Goal: Task Accomplishment & Management: Use online tool/utility

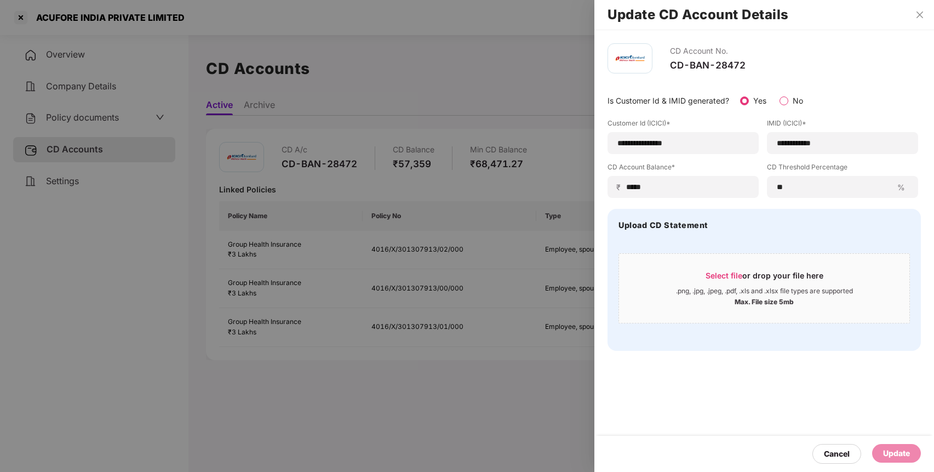
scroll to position [30, 0]
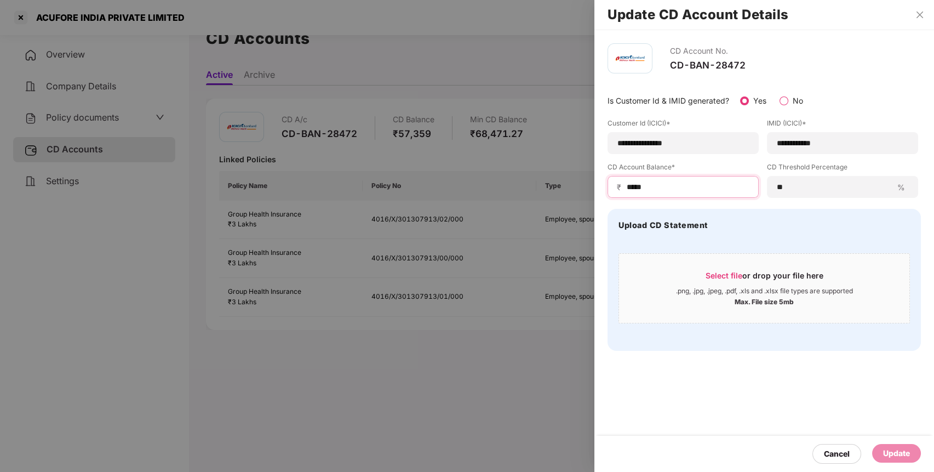
drag, startPoint x: 713, startPoint y: 188, endPoint x: 518, endPoint y: 193, distance: 195.0
click at [518, 193] on div "**********" at bounding box center [467, 236] width 934 height 472
type input "*****"
click at [894, 460] on div "Update" at bounding box center [896, 453] width 49 height 19
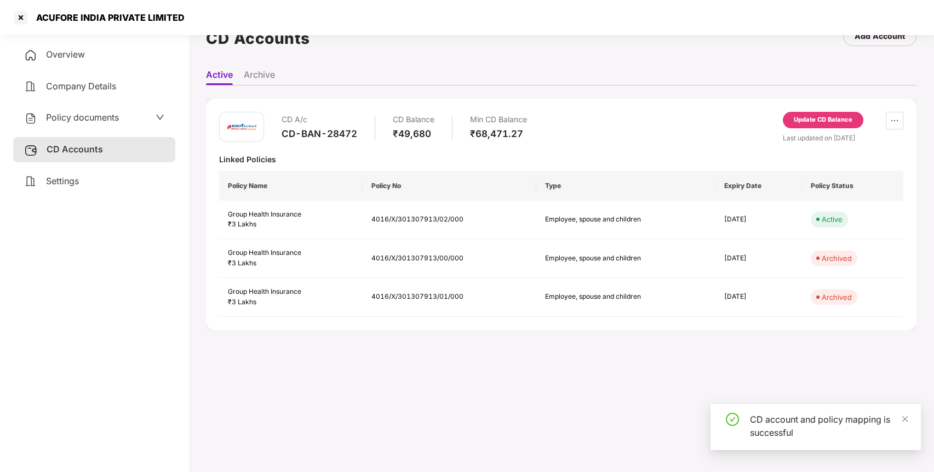
click at [110, 119] on span "Policy documents" at bounding box center [82, 117] width 73 height 11
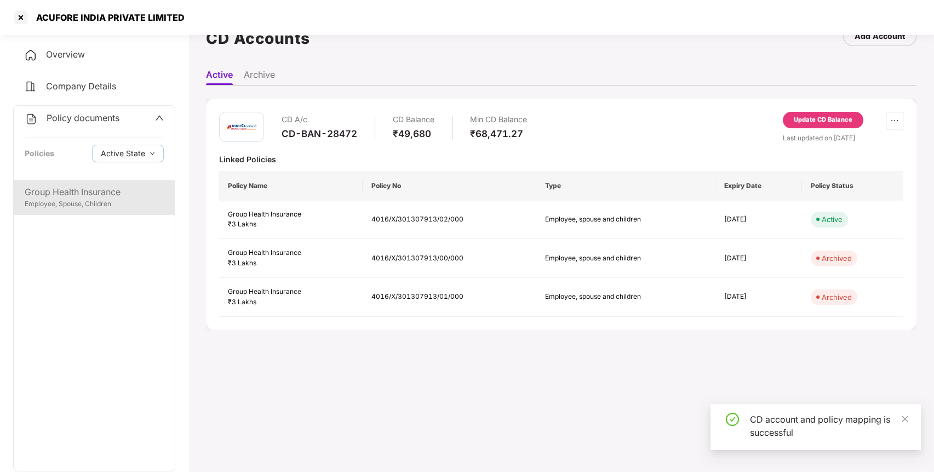
click at [104, 183] on div "Group Health Insurance Employee, Spouse, Children" at bounding box center [94, 197] width 161 height 35
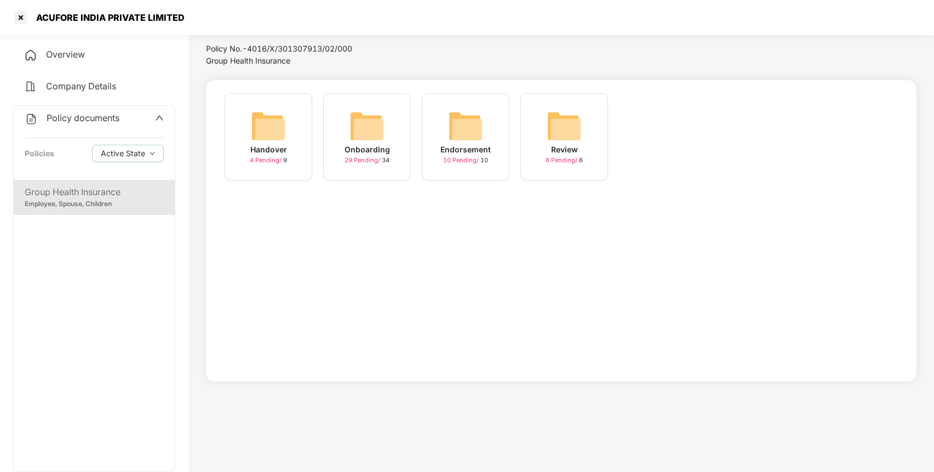
click at [476, 134] on img at bounding box center [465, 125] width 35 height 35
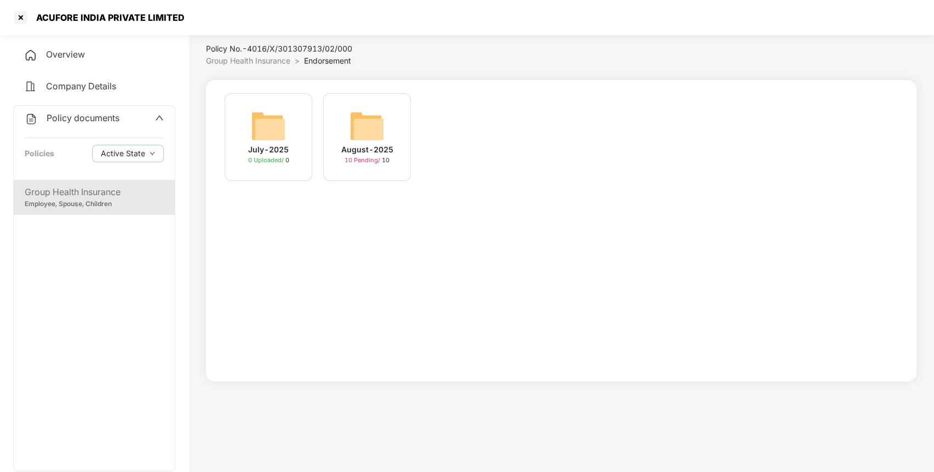
click at [361, 118] on img at bounding box center [366, 125] width 35 height 35
click at [238, 146] on div "[DATE] 11:53:17" at bounding box center [268, 149] width 61 height 12
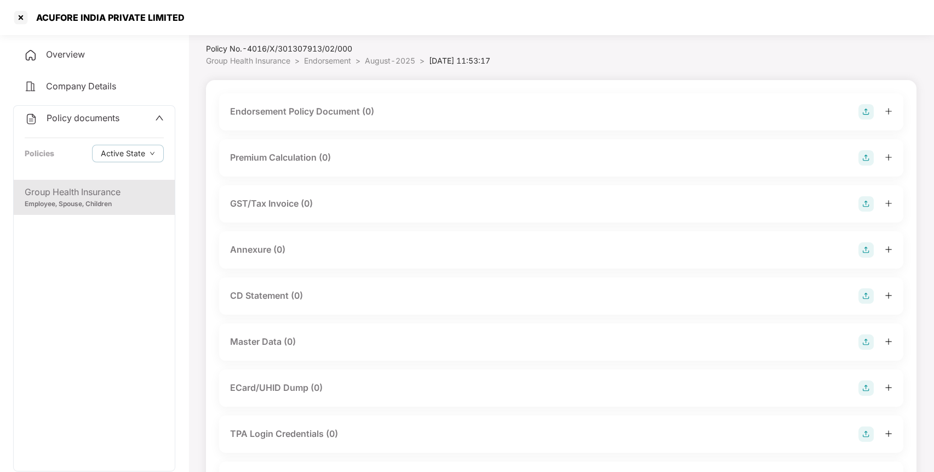
click at [868, 113] on img at bounding box center [865, 111] width 15 height 15
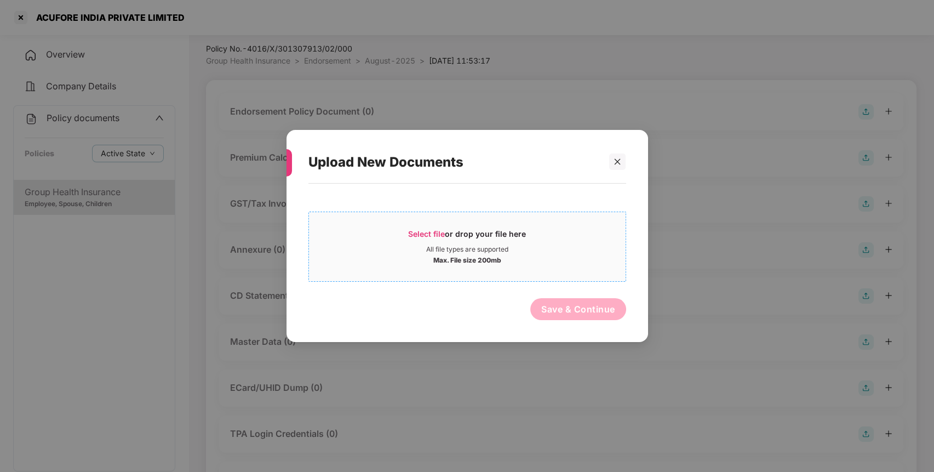
click at [425, 238] on span "Select file" at bounding box center [426, 233] width 37 height 9
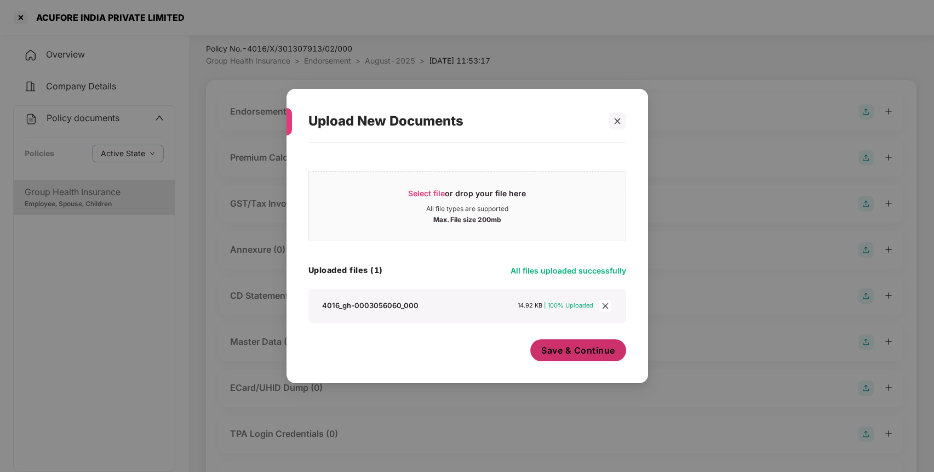
click at [567, 355] on span "Save & Continue" at bounding box center [578, 350] width 74 height 12
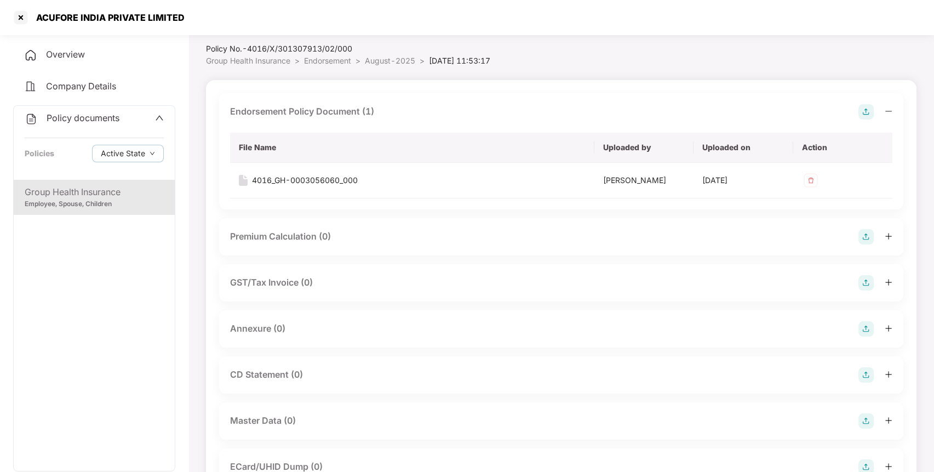
click at [868, 105] on img at bounding box center [865, 111] width 15 height 15
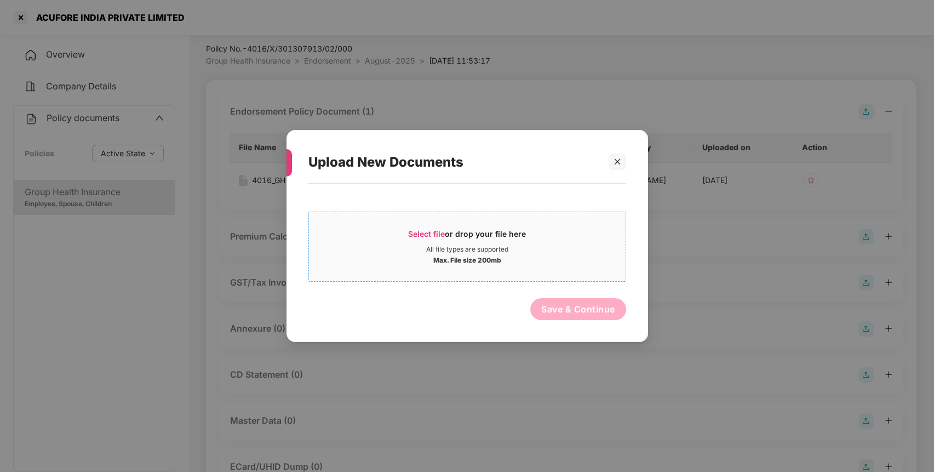
click at [425, 239] on div "Select file or drop your file here" at bounding box center [467, 236] width 118 height 16
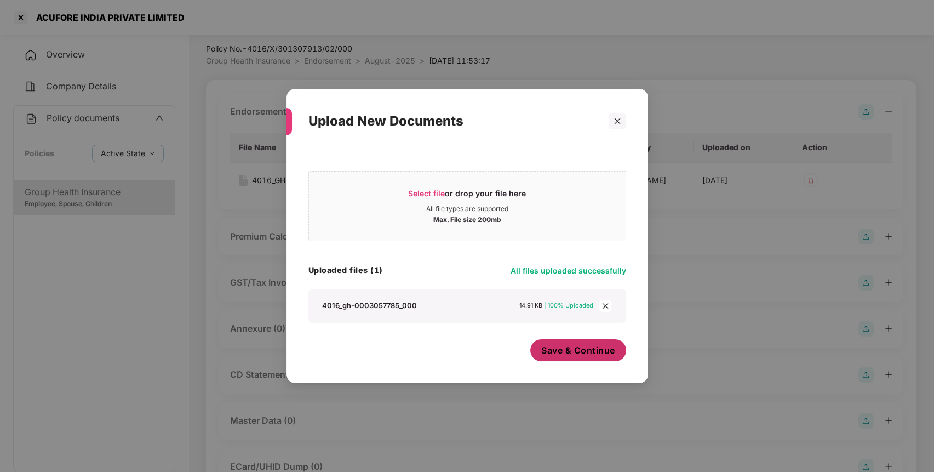
click at [576, 351] on span "Save & Continue" at bounding box center [578, 350] width 74 height 12
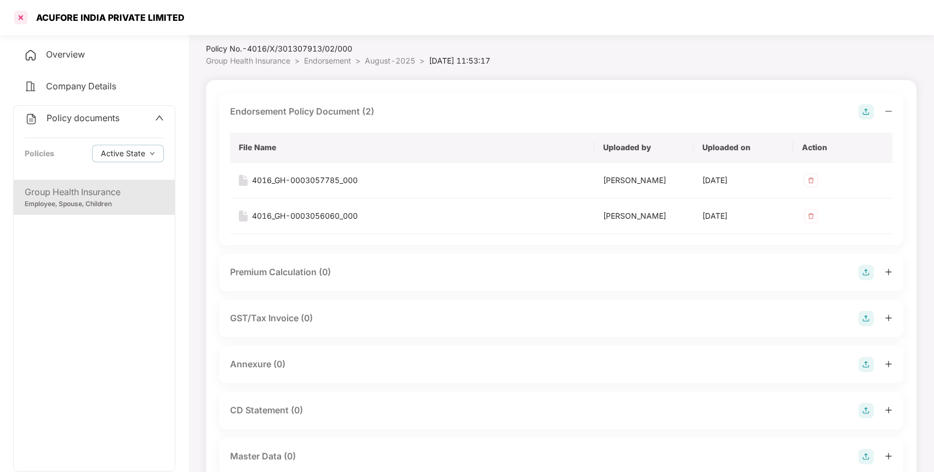
click at [18, 17] on div at bounding box center [21, 18] width 18 height 18
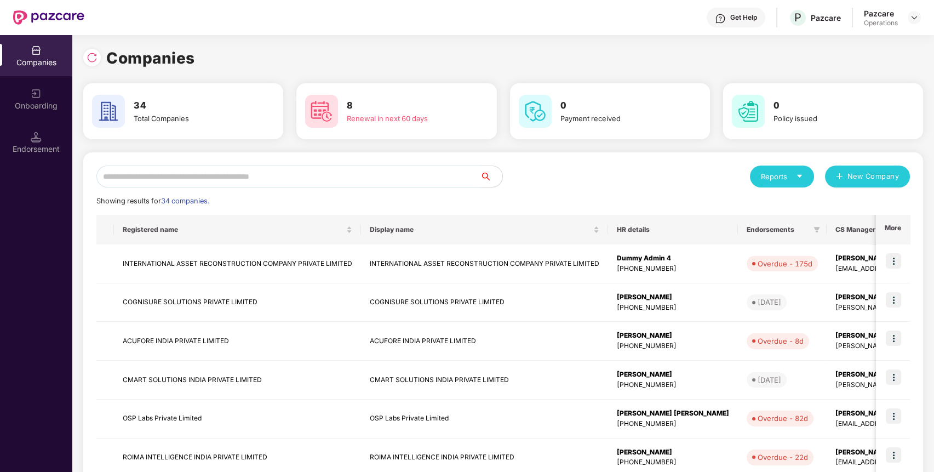
click at [435, 174] on input "text" at bounding box center [288, 176] width 384 height 22
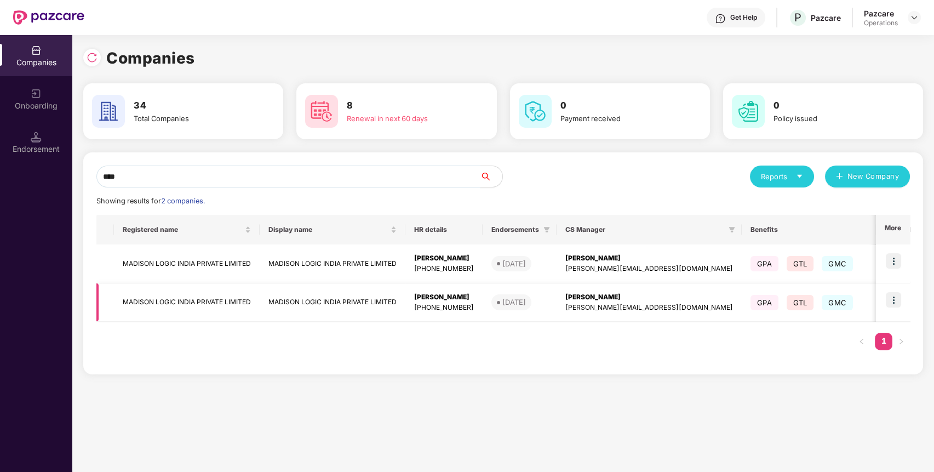
type input "****"
click at [894, 301] on img at bounding box center [893, 299] width 15 height 15
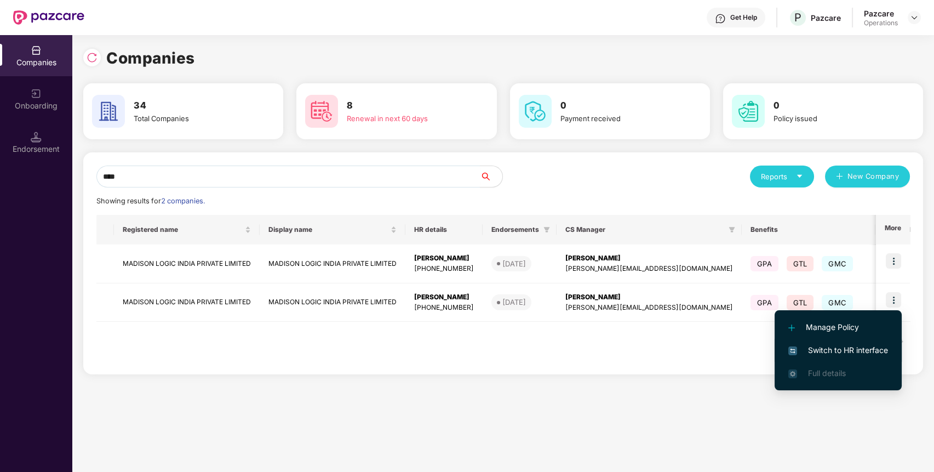
click at [855, 351] on span "Switch to HR interface" at bounding box center [838, 350] width 100 height 12
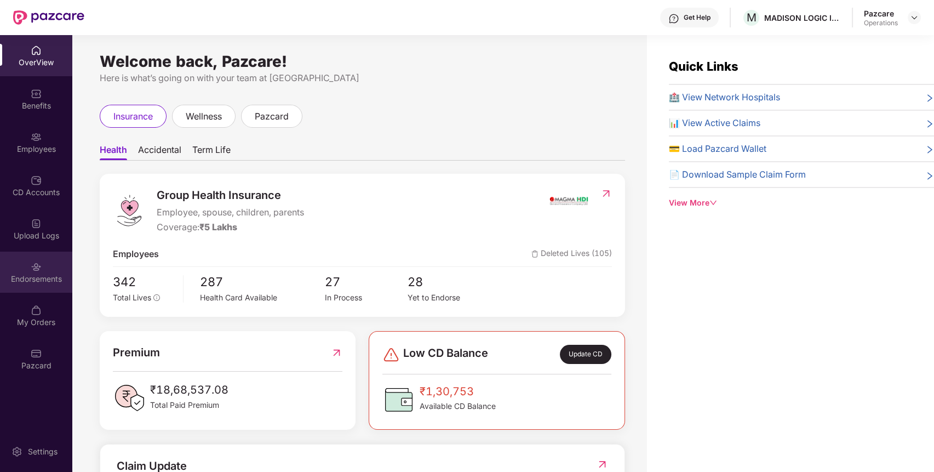
click at [30, 277] on div "Endorsements" at bounding box center [36, 278] width 72 height 11
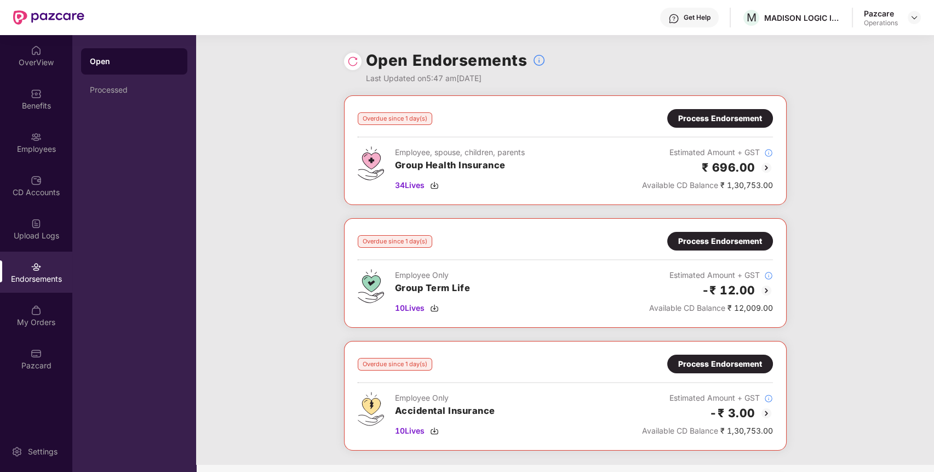
click at [732, 113] on div "Process Endorsement" at bounding box center [720, 118] width 84 height 12
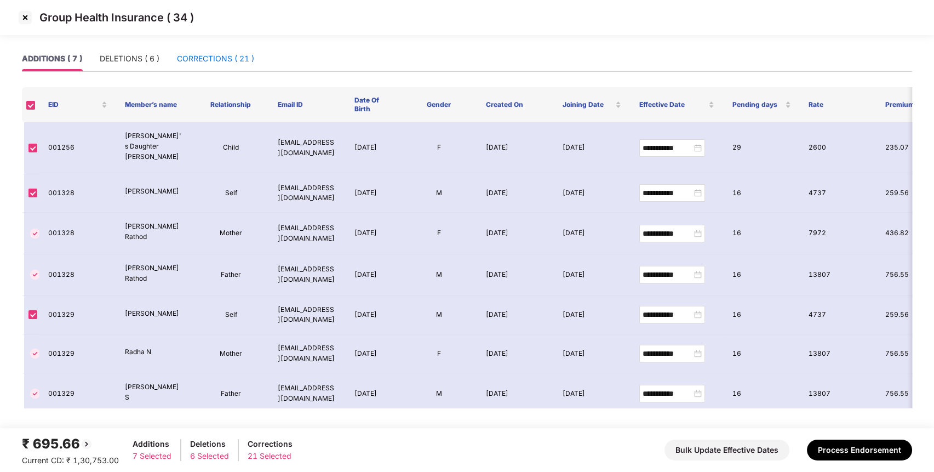
click at [213, 56] on div "CORRECTIONS ( 21 )" at bounding box center [215, 59] width 77 height 12
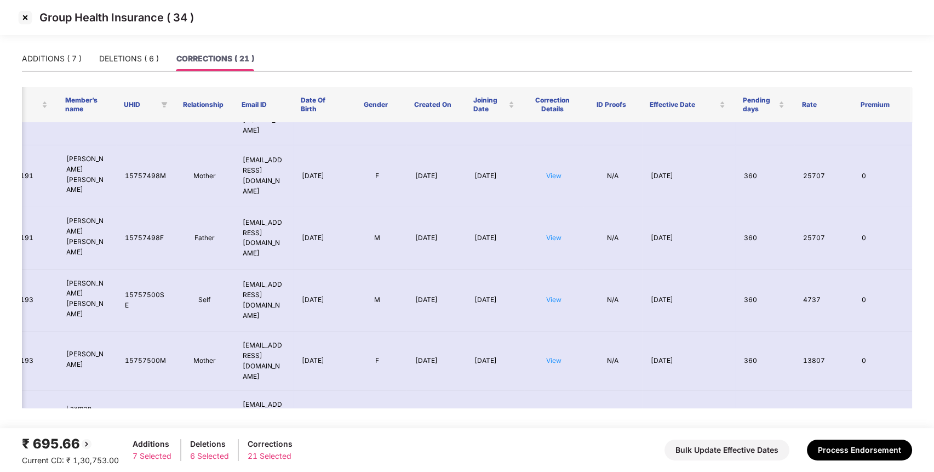
scroll to position [0, 42]
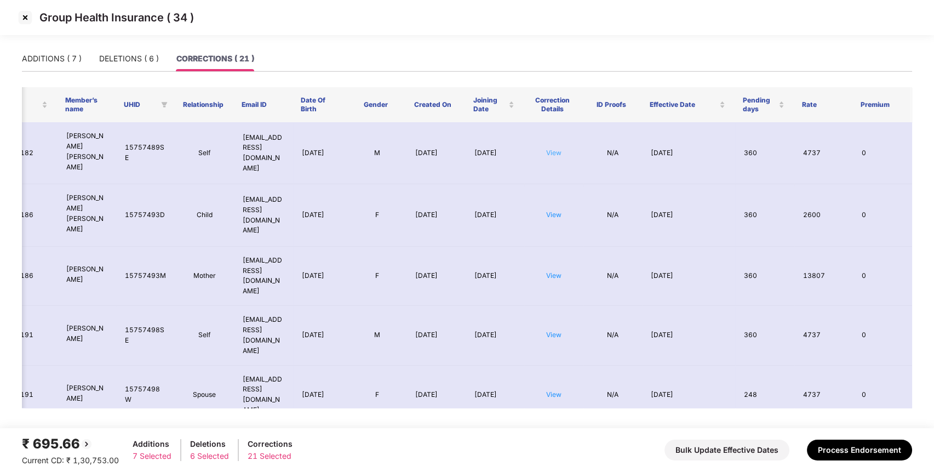
click at [560, 148] on link "View" at bounding box center [553, 152] width 15 height 8
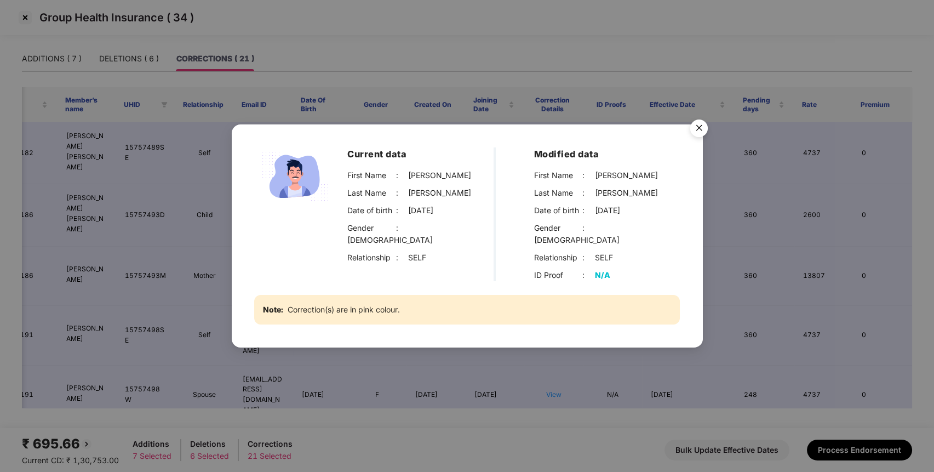
click at [698, 131] on img "Close" at bounding box center [698, 129] width 31 height 31
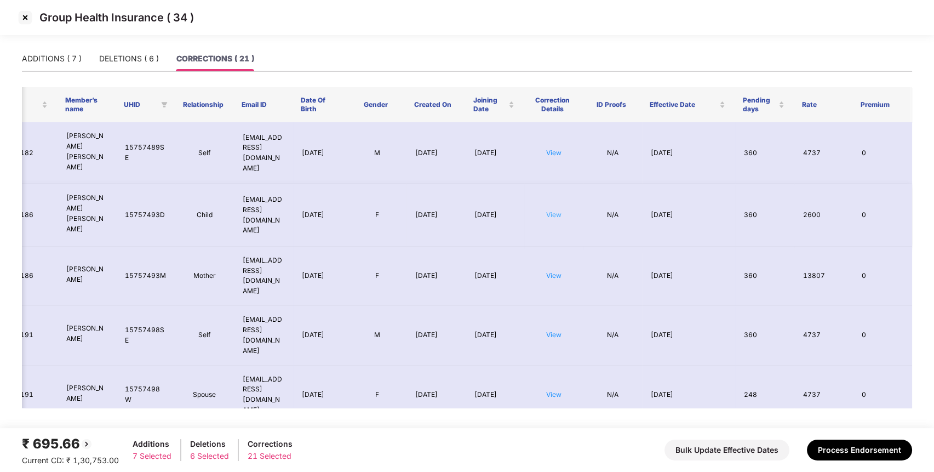
click at [553, 210] on link "View" at bounding box center [553, 214] width 15 height 8
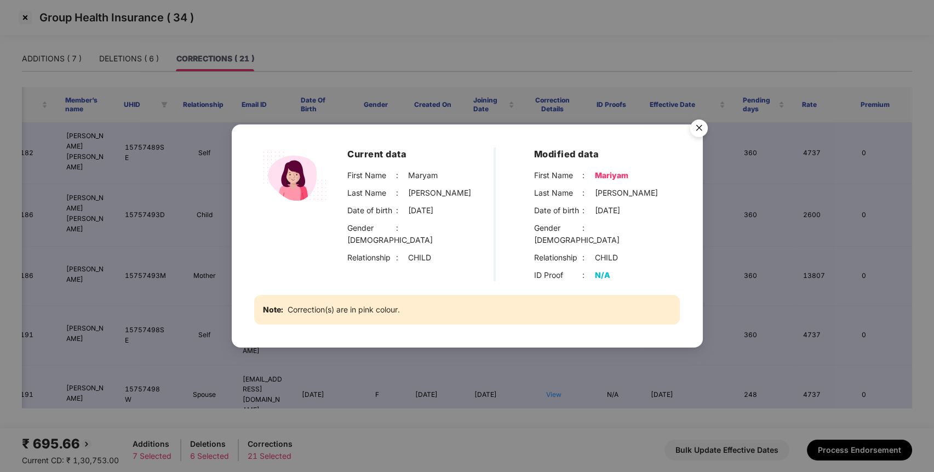
click at [708, 143] on img "Close" at bounding box center [698, 129] width 31 height 31
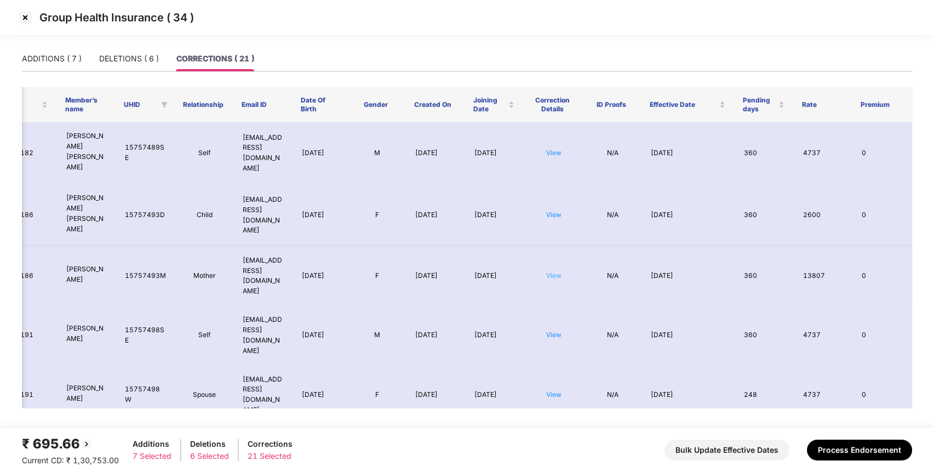
click at [555, 271] on link "View" at bounding box center [553, 275] width 15 height 8
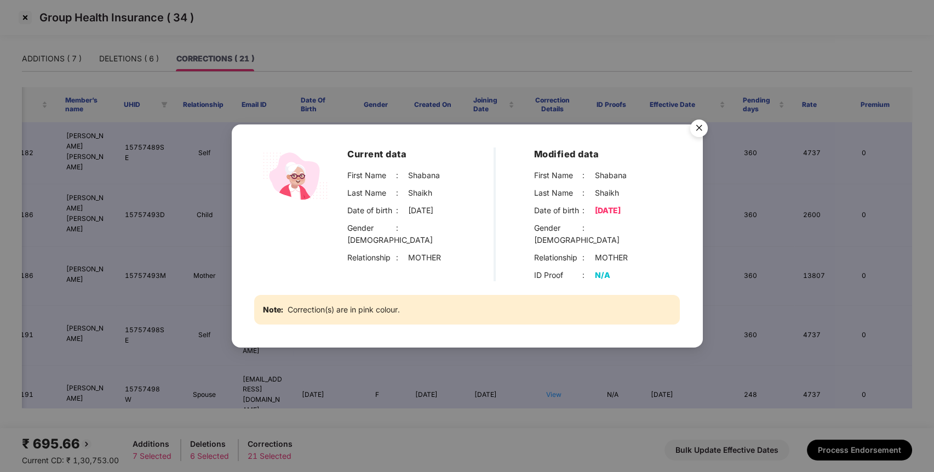
click at [695, 137] on img "Close" at bounding box center [698, 129] width 31 height 31
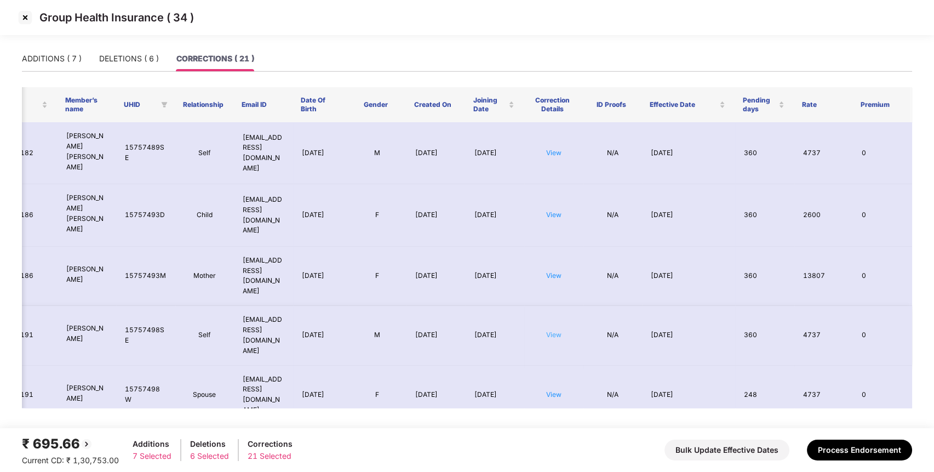
click at [558, 330] on link "View" at bounding box center [553, 334] width 15 height 8
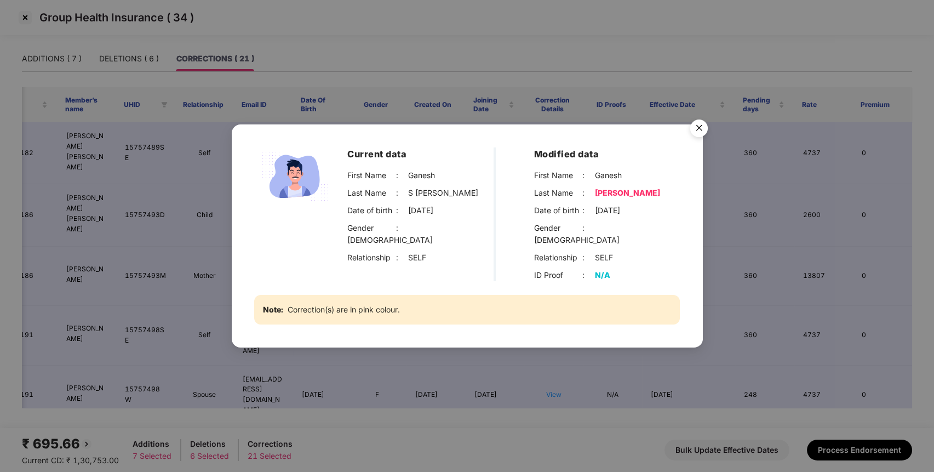
click at [706, 139] on img "Close" at bounding box center [698, 129] width 31 height 31
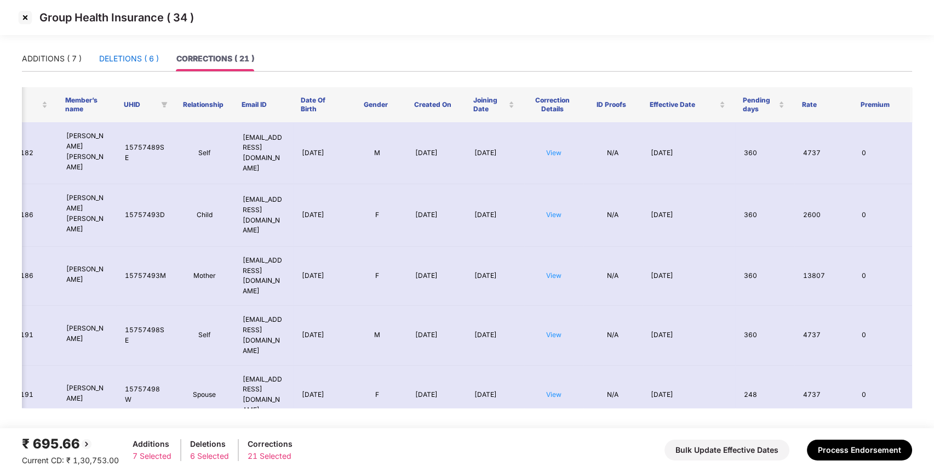
click at [127, 59] on div "DELETIONS ( 6 )" at bounding box center [129, 59] width 60 height 12
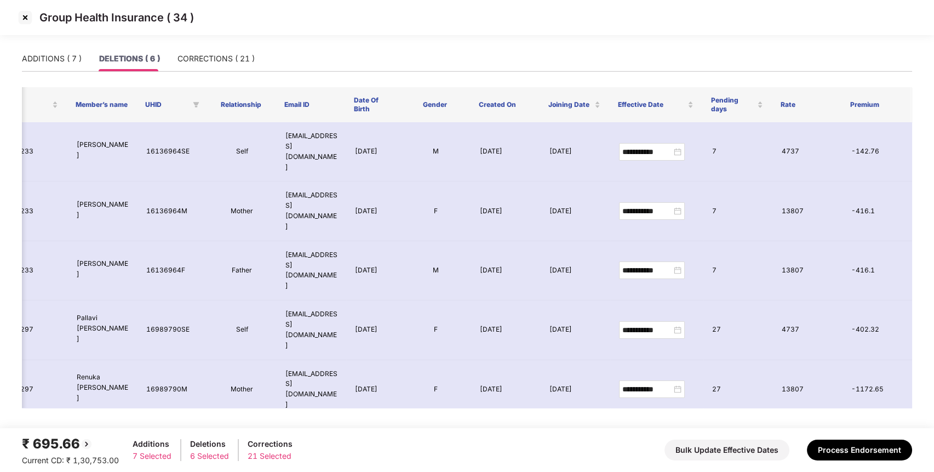
scroll to position [0, 0]
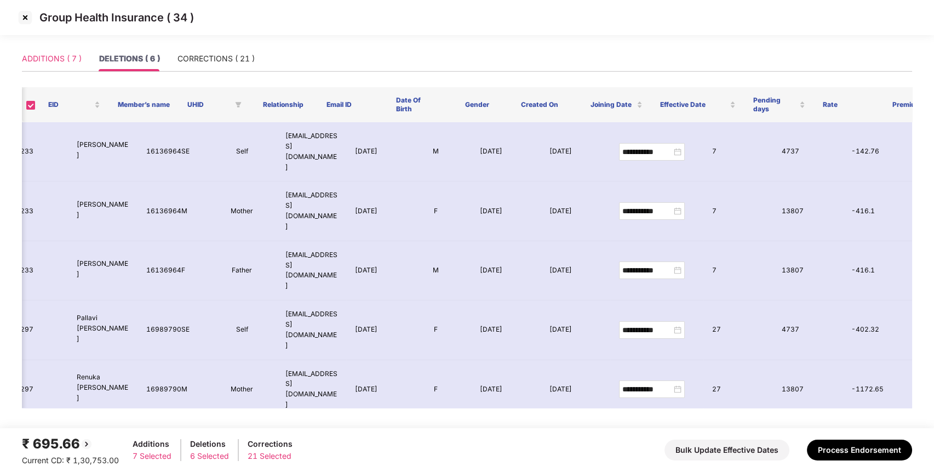
click at [67, 65] on div "ADDITIONS ( 7 )" at bounding box center [52, 58] width 60 height 25
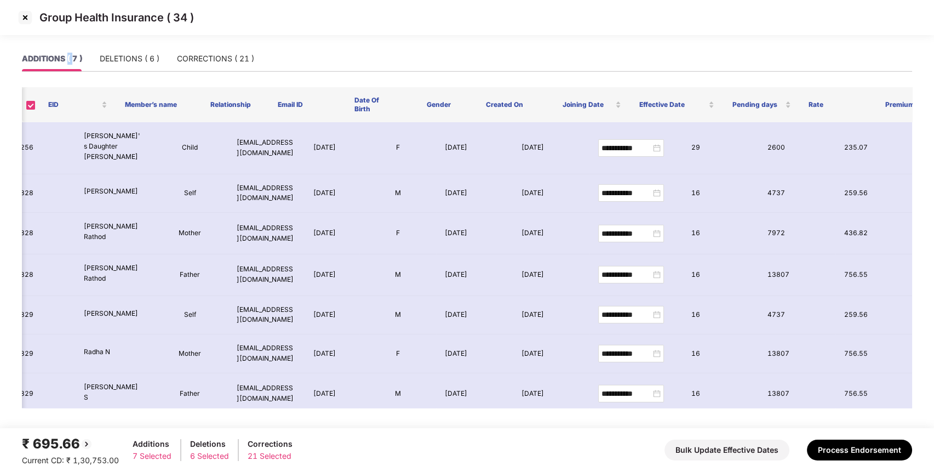
click at [67, 65] on div "ADDITIONS ( 7 )" at bounding box center [52, 58] width 60 height 25
click at [220, 59] on div "CORRECTIONS ( 21 )" at bounding box center [215, 59] width 77 height 12
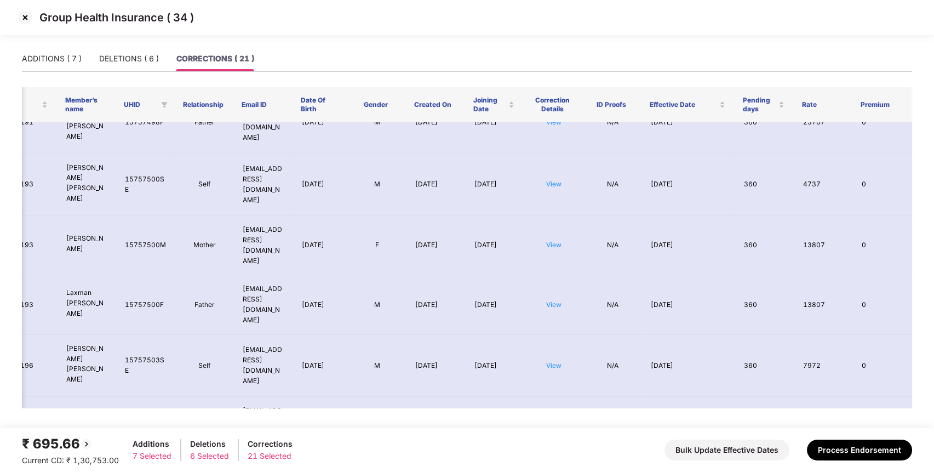
scroll to position [775, 42]
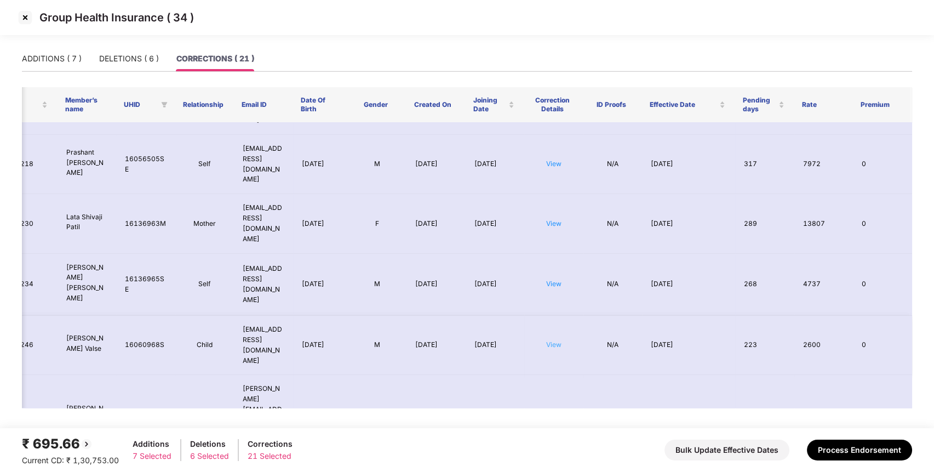
click at [558, 340] on link "View" at bounding box center [553, 344] width 15 height 8
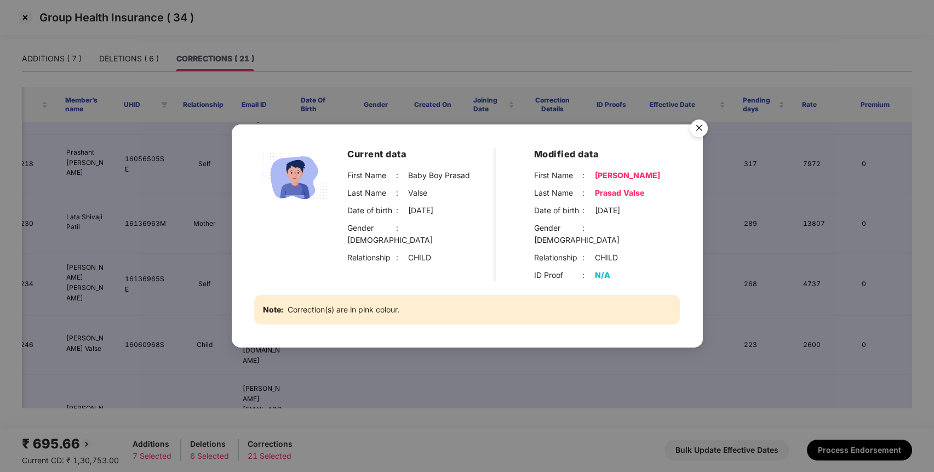
click at [693, 136] on img "Close" at bounding box center [698, 129] width 31 height 31
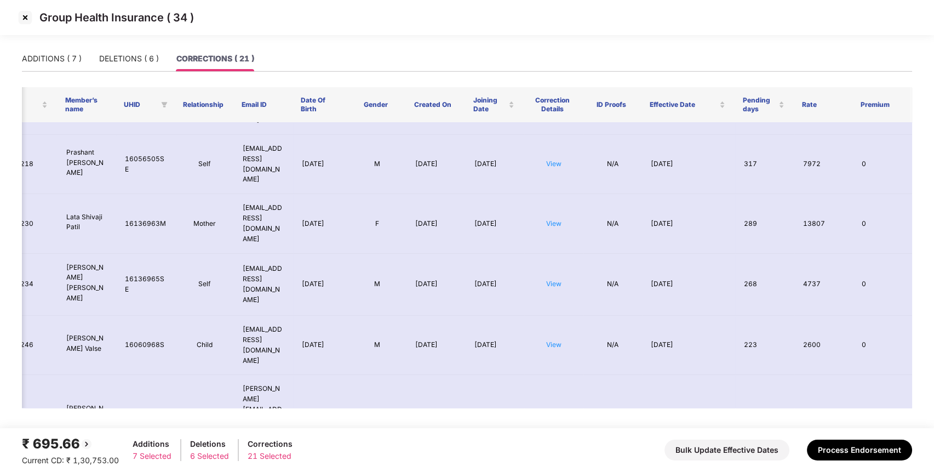
click at [693, 254] on td "[DATE]" at bounding box center [688, 285] width 93 height 62
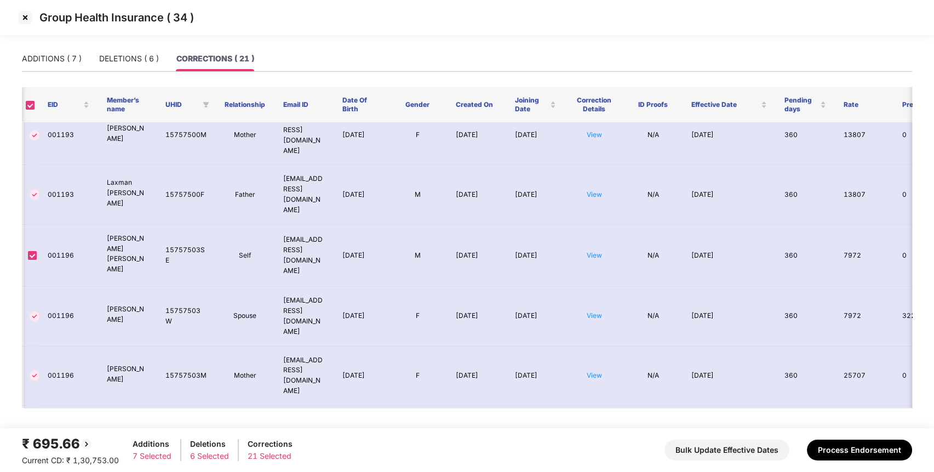
scroll to position [504, 1]
click at [24, 22] on img at bounding box center [25, 18] width 18 height 18
